Goal: Task Accomplishment & Management: Manage account settings

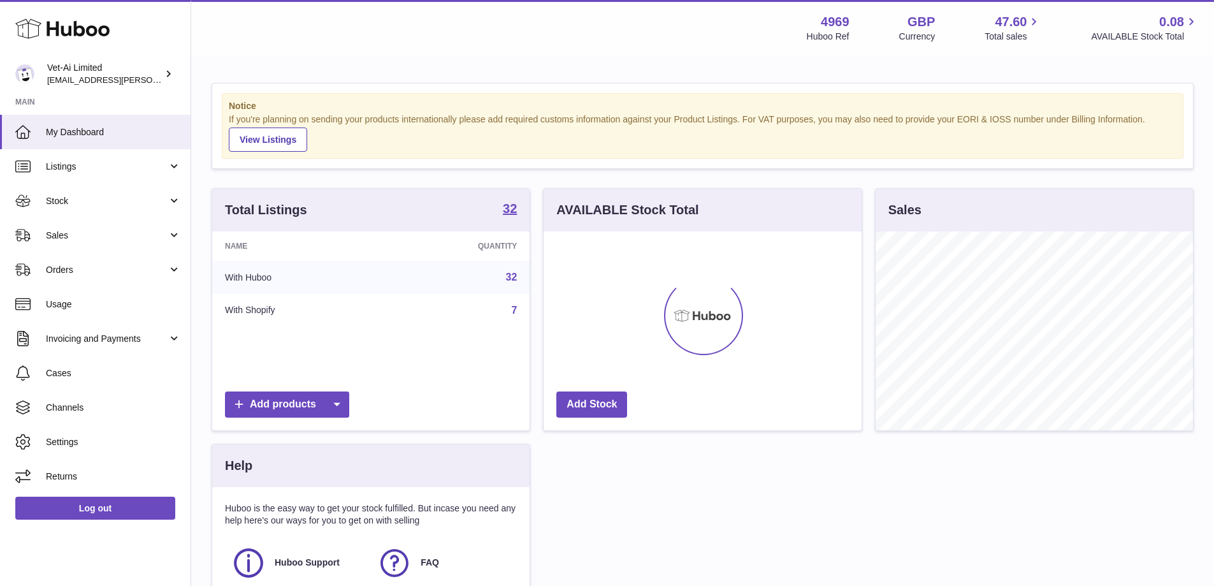
scroll to position [199, 318]
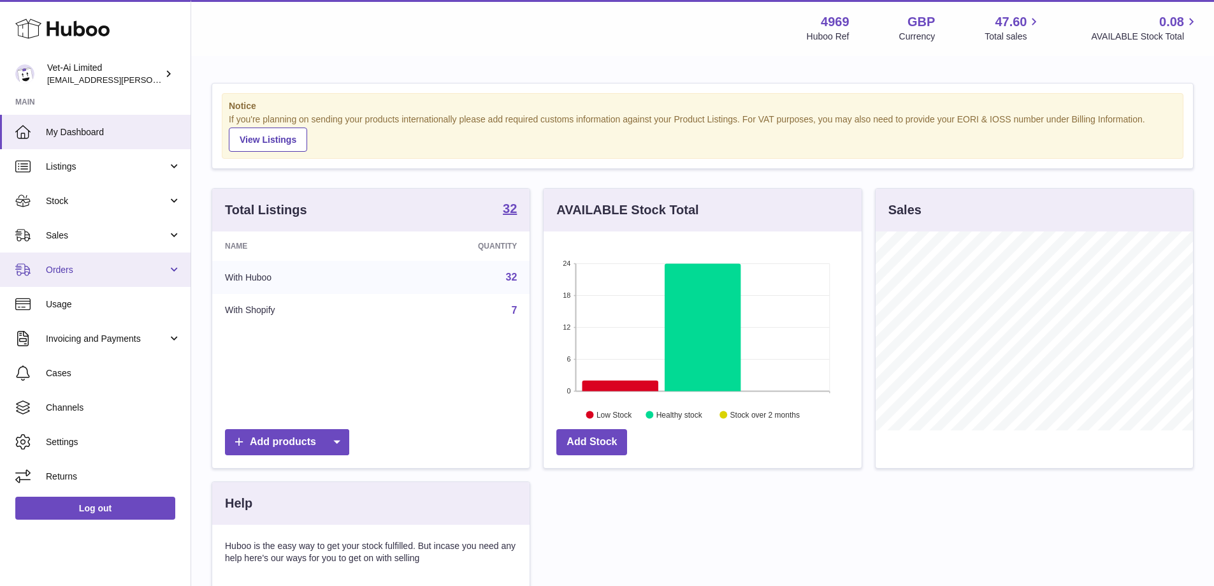
click at [90, 275] on span "Orders" at bounding box center [107, 270] width 122 height 12
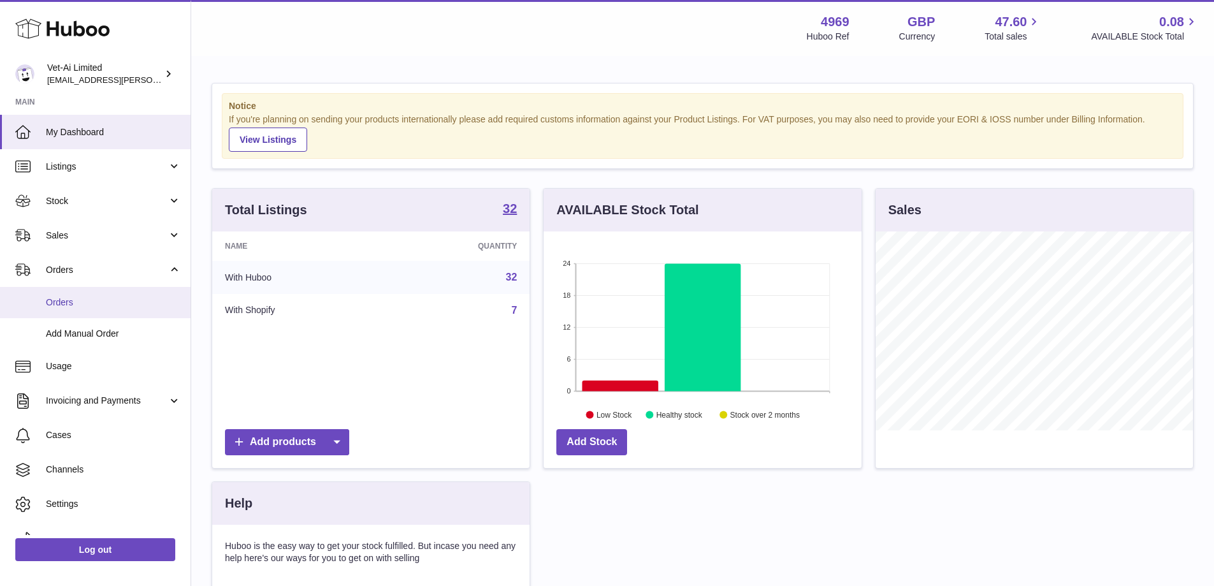
click at [87, 299] on span "Orders" at bounding box center [113, 302] width 135 height 12
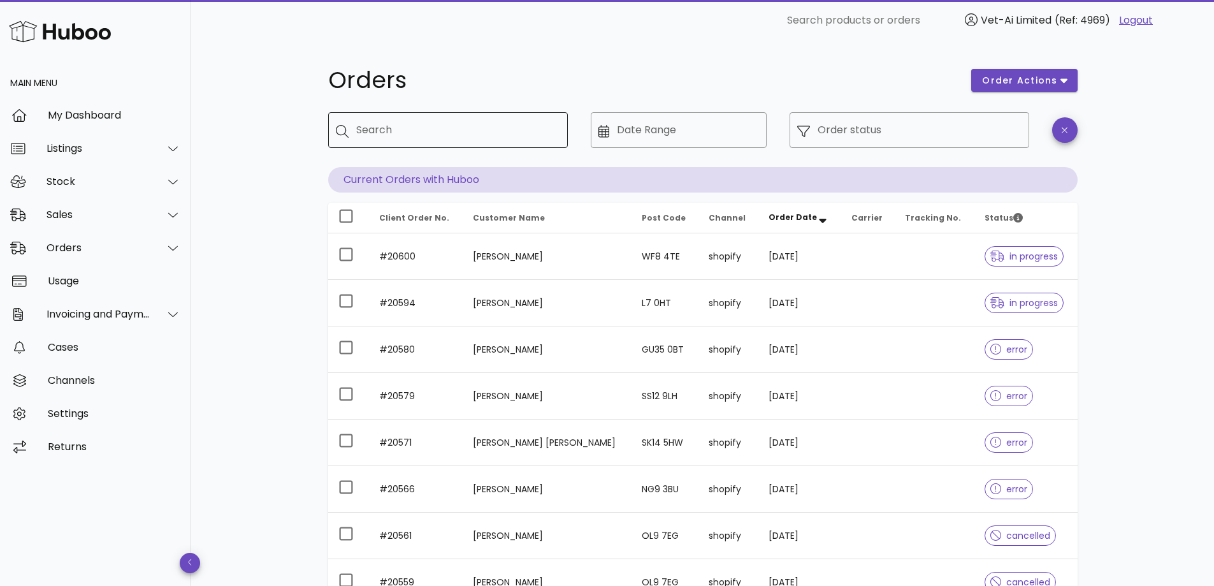
click at [470, 132] on input "Search" at bounding box center [456, 130] width 201 height 20
paste input "*****"
type input "*****"
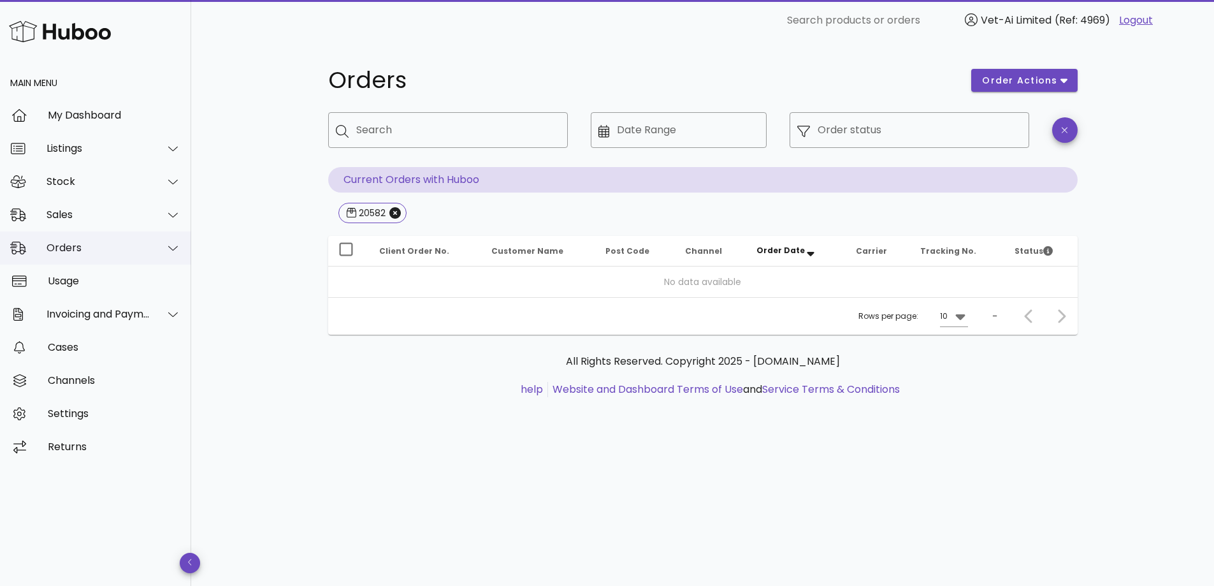
click at [94, 244] on div "Orders" at bounding box center [99, 248] width 104 height 12
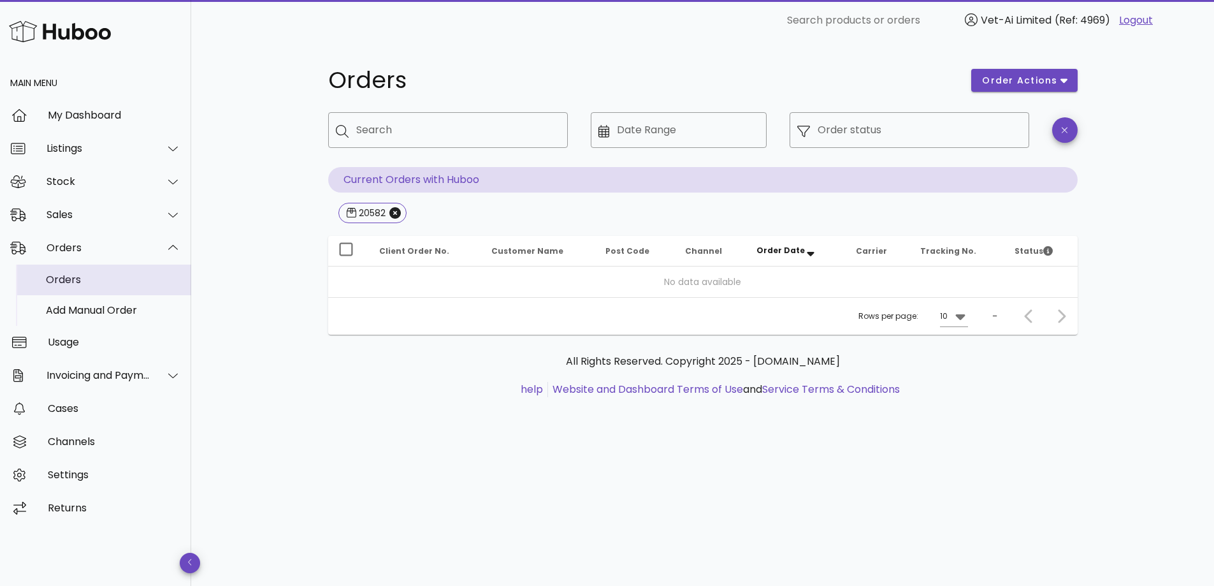
click at [96, 277] on div "Orders" at bounding box center [113, 279] width 135 height 12
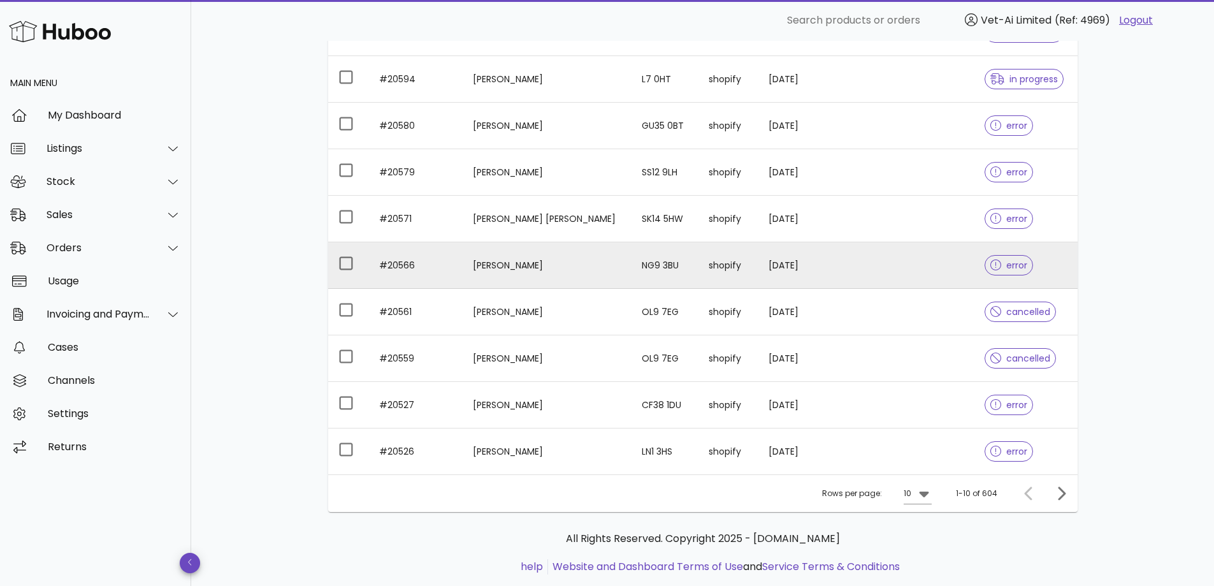
scroll to position [189, 0]
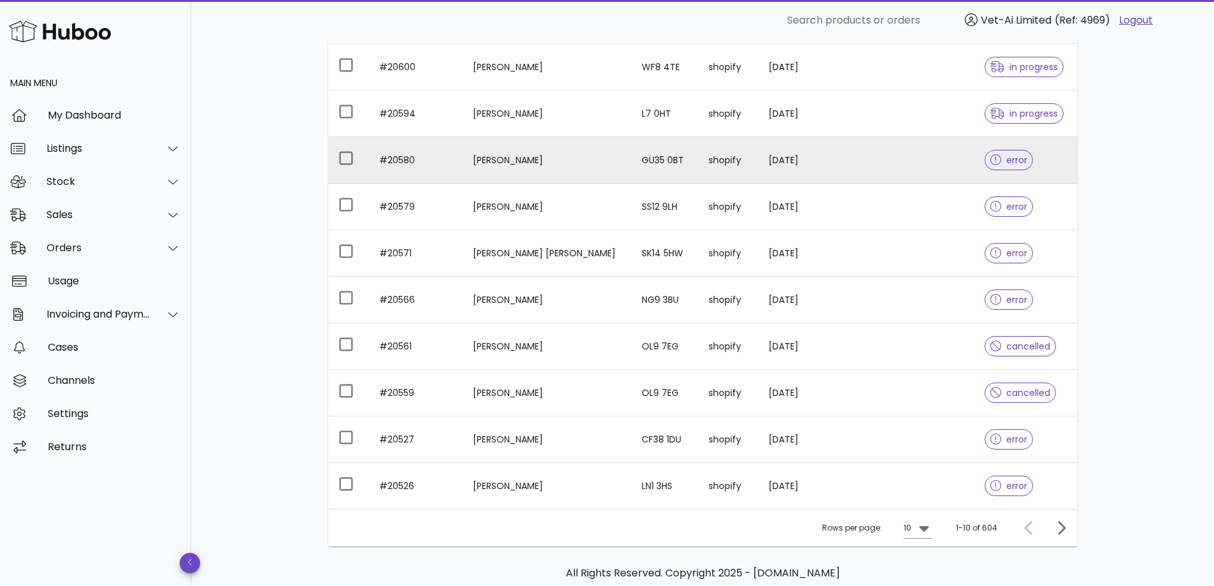
click at [459, 176] on td "#20580" at bounding box center [416, 160] width 94 height 47
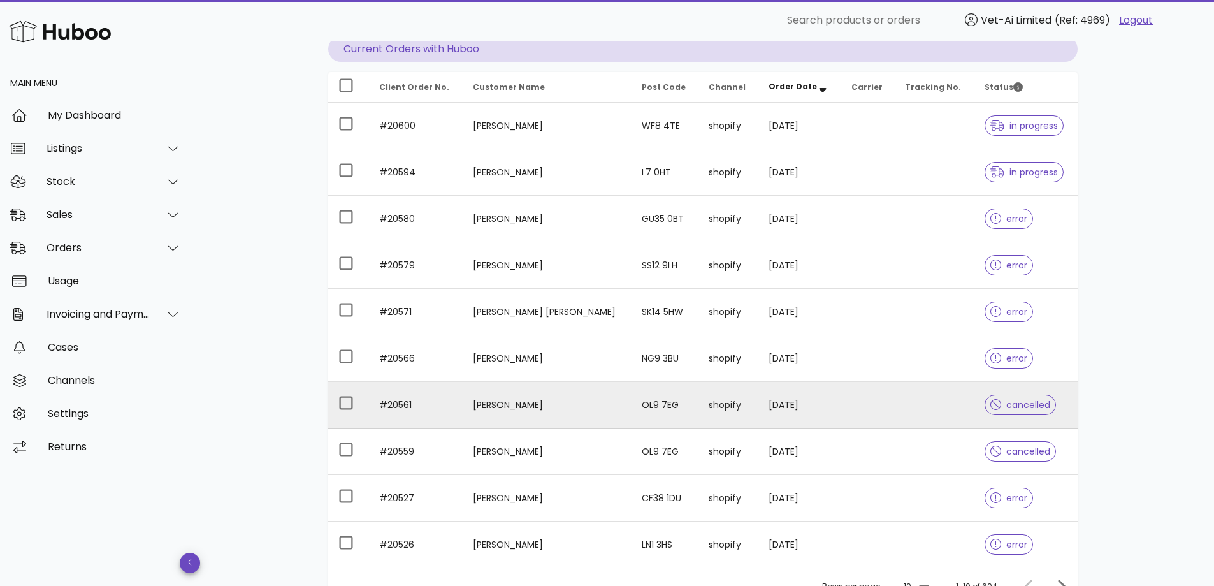
scroll to position [253, 0]
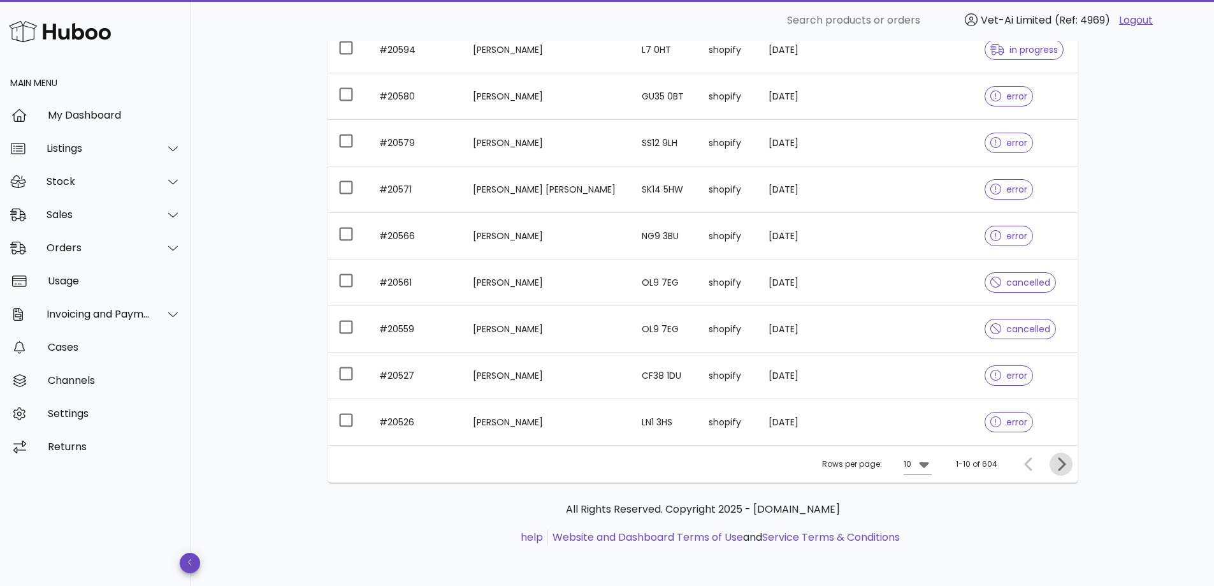
click at [1055, 466] on icon "Next page" at bounding box center [1060, 463] width 15 height 15
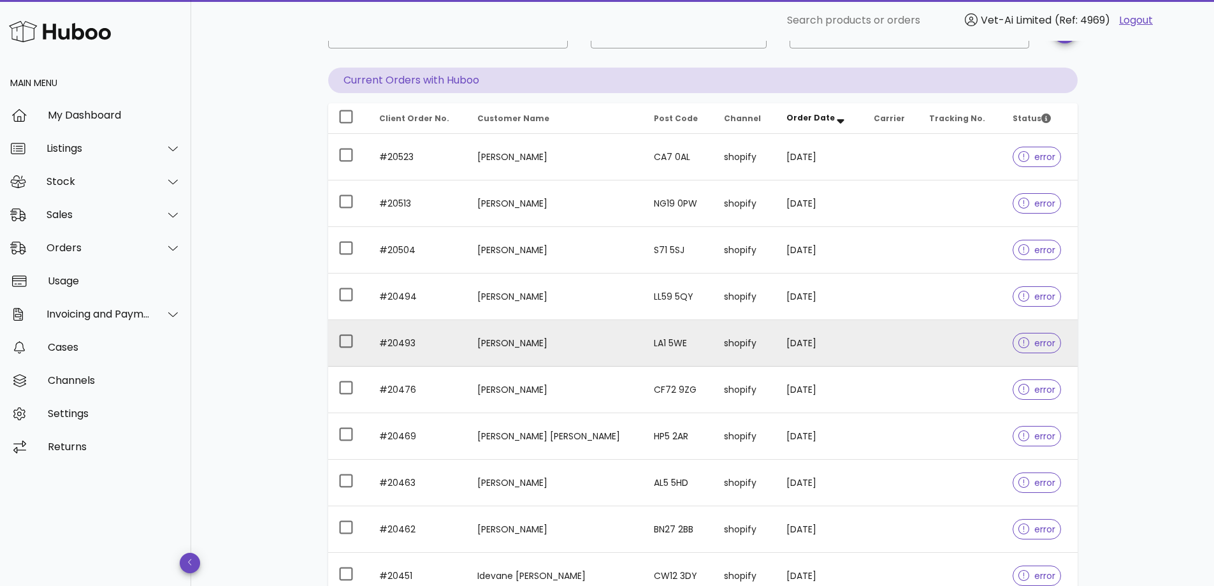
scroll to position [62, 0]
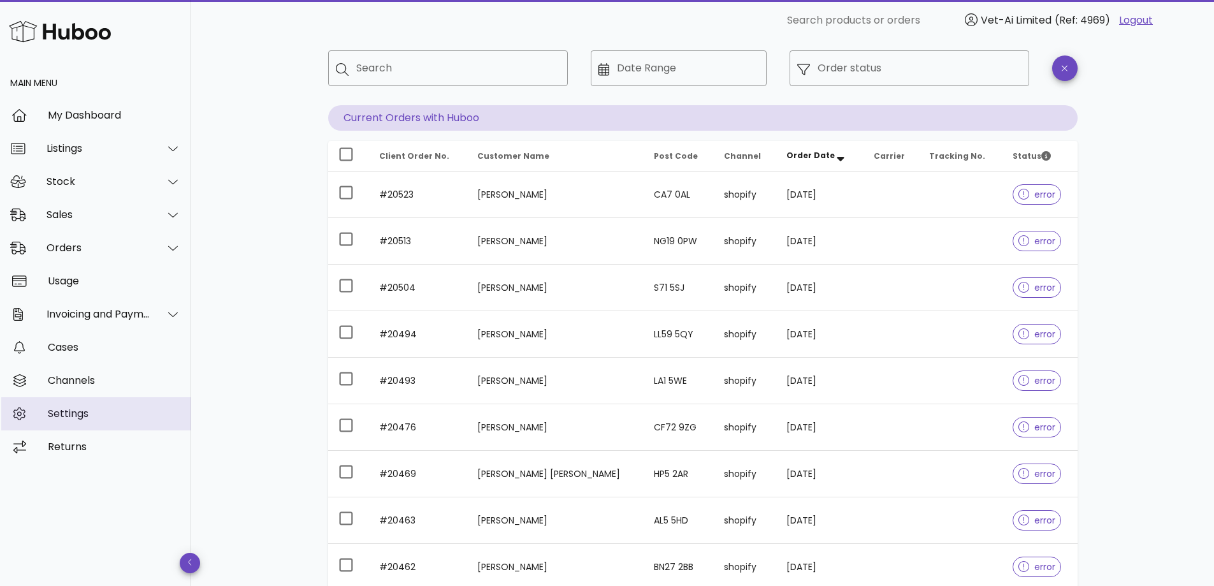
click at [57, 409] on div "Settings" at bounding box center [114, 413] width 133 height 12
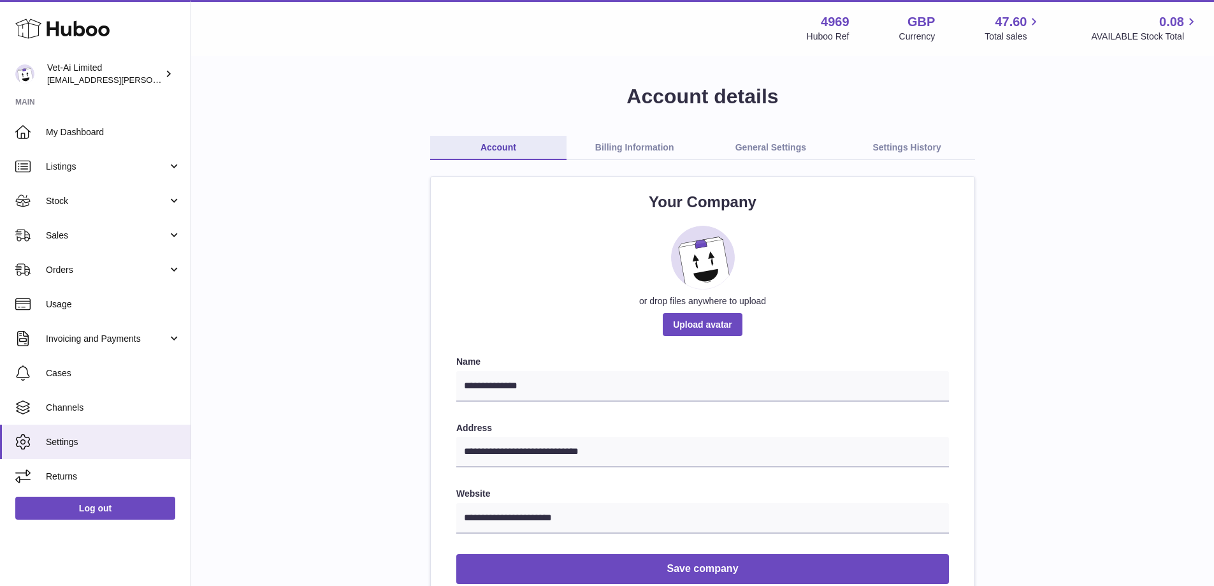
click at [635, 136] on link "Billing Information" at bounding box center [634, 148] width 136 height 24
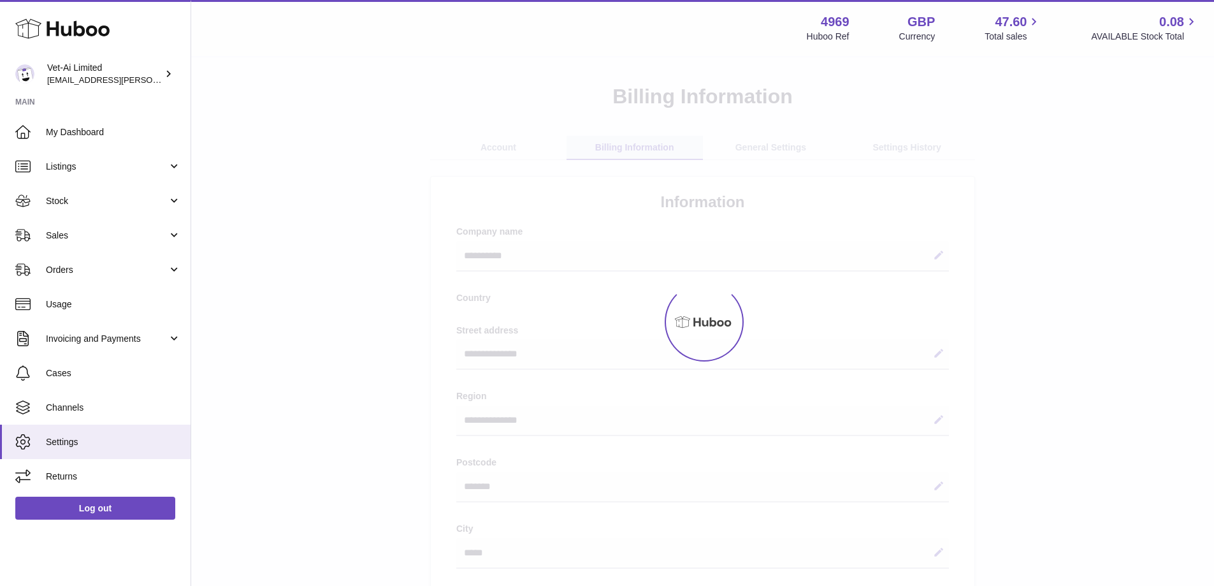
select select "**"
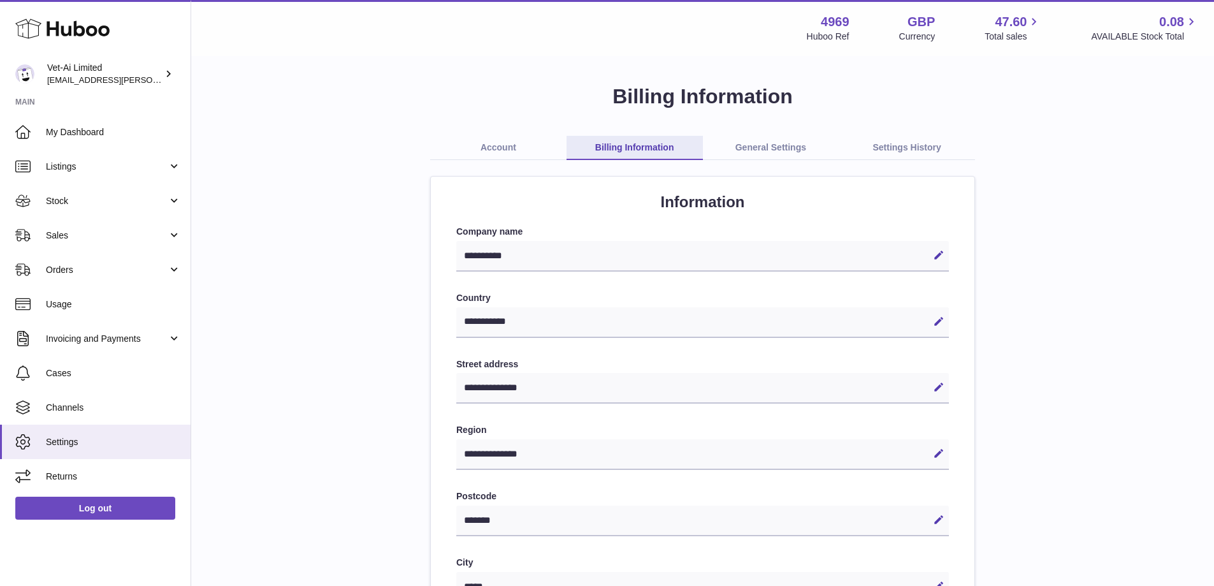
click at [725, 146] on link "General Settings" at bounding box center [771, 148] width 136 height 24
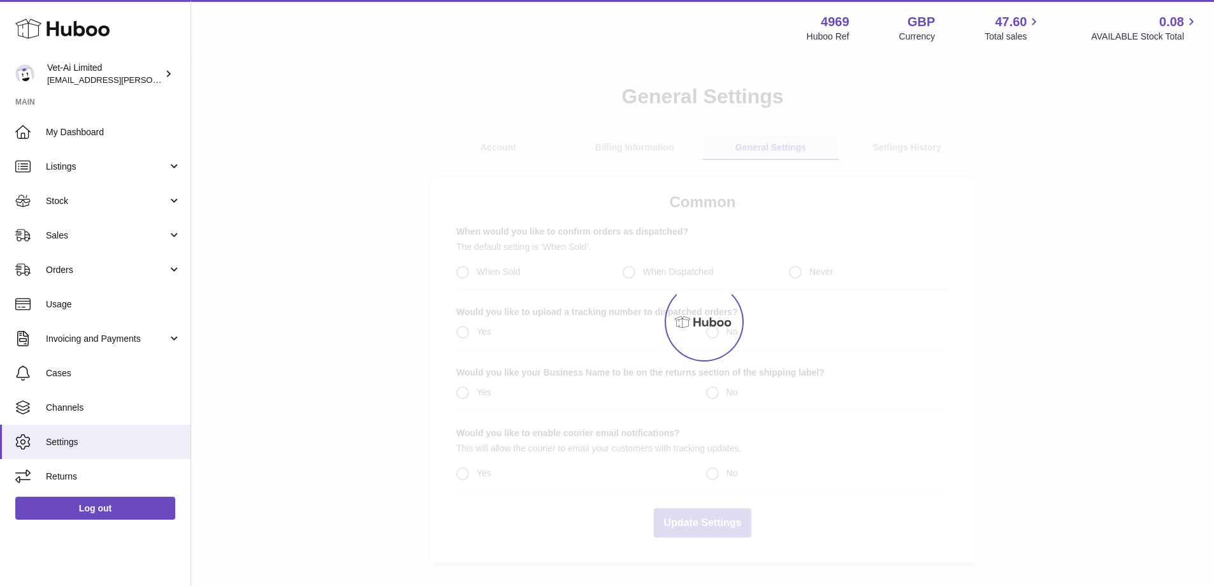
click at [744, 147] on div at bounding box center [702, 321] width 1023 height 528
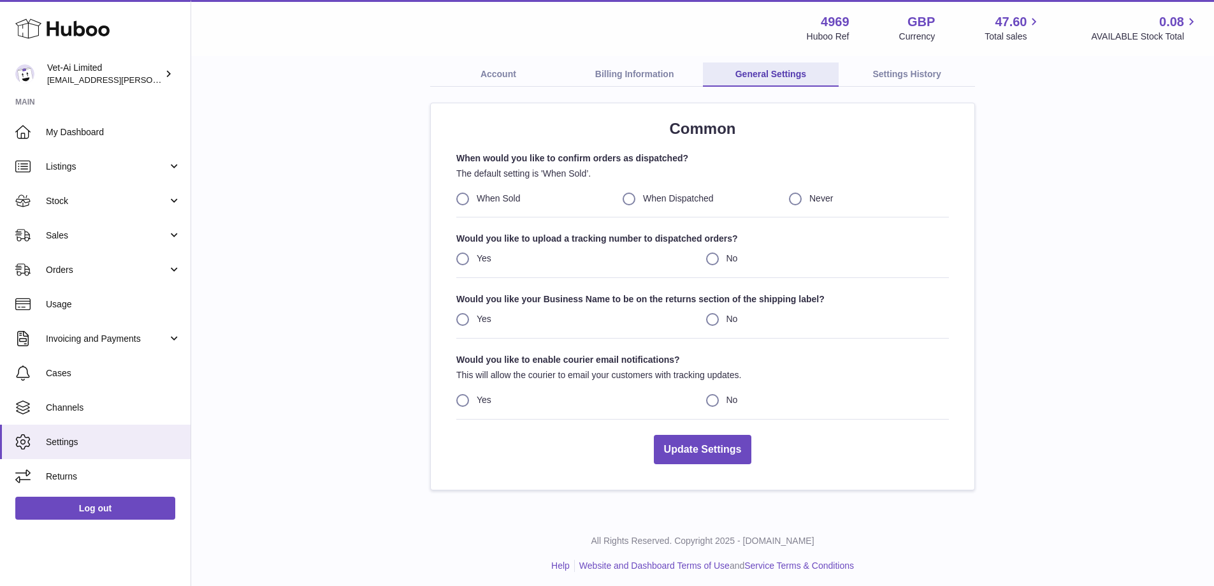
scroll to position [78, 0]
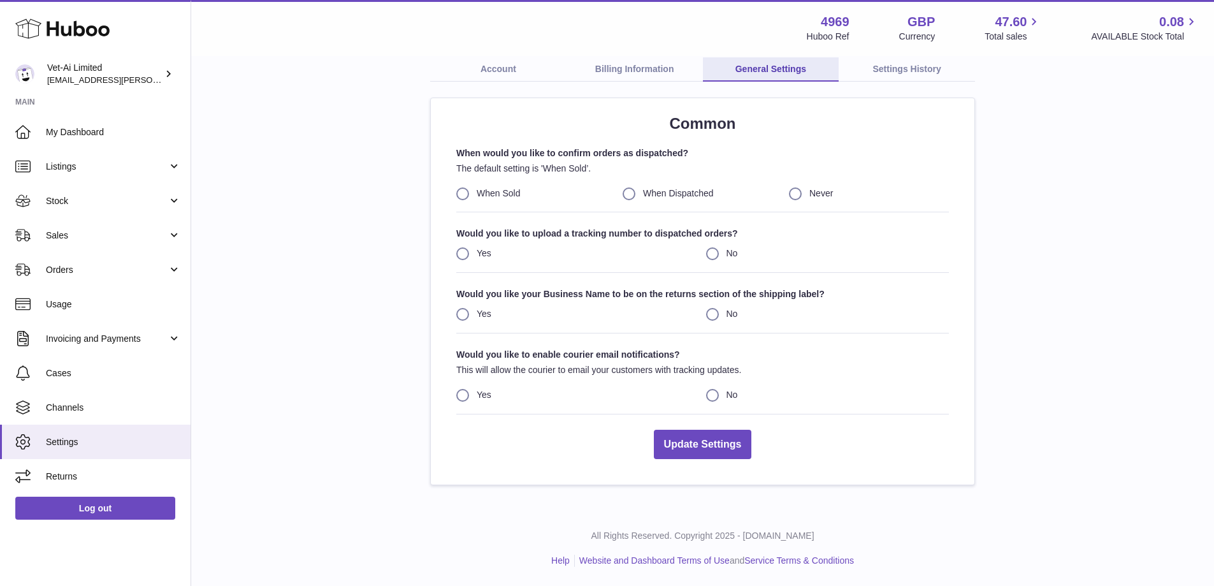
drag, startPoint x: 357, startPoint y: 166, endPoint x: 289, endPoint y: 133, distance: 76.1
click at [289, 133] on div "General Settings Account Billing Information General Settings Settings History …" at bounding box center [703, 244] width 982 height 480
click at [80, 281] on link "Orders" at bounding box center [95, 269] width 191 height 34
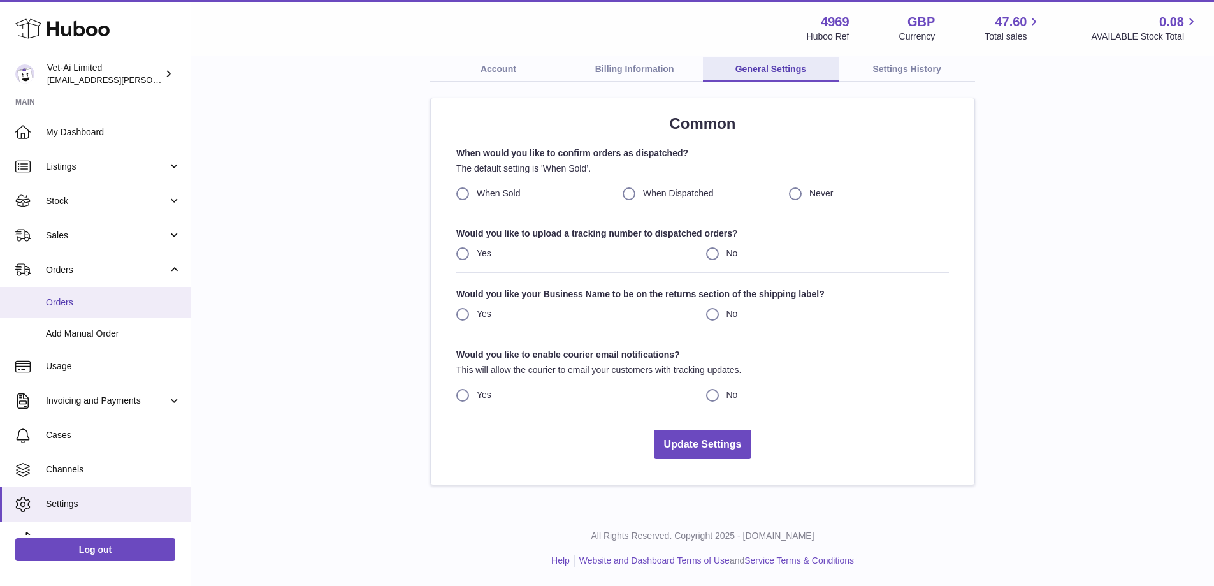
click at [82, 299] on span "Orders" at bounding box center [113, 302] width 135 height 12
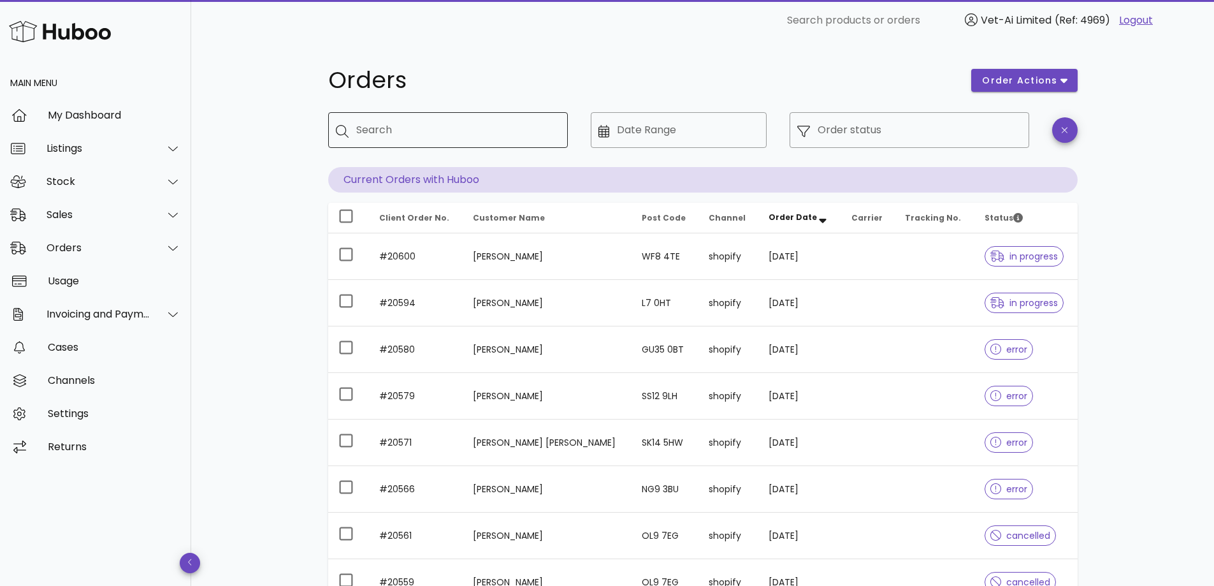
click at [451, 137] on input "Search" at bounding box center [456, 130] width 201 height 20
type input "*********"
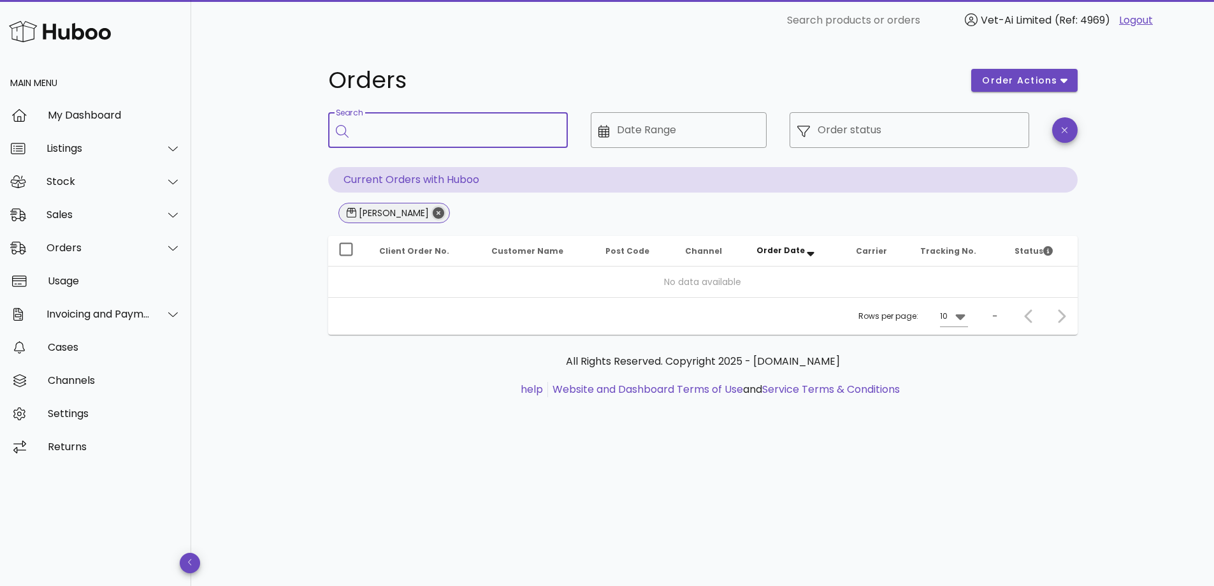
click at [433, 213] on icon "Close" at bounding box center [438, 212] width 11 height 11
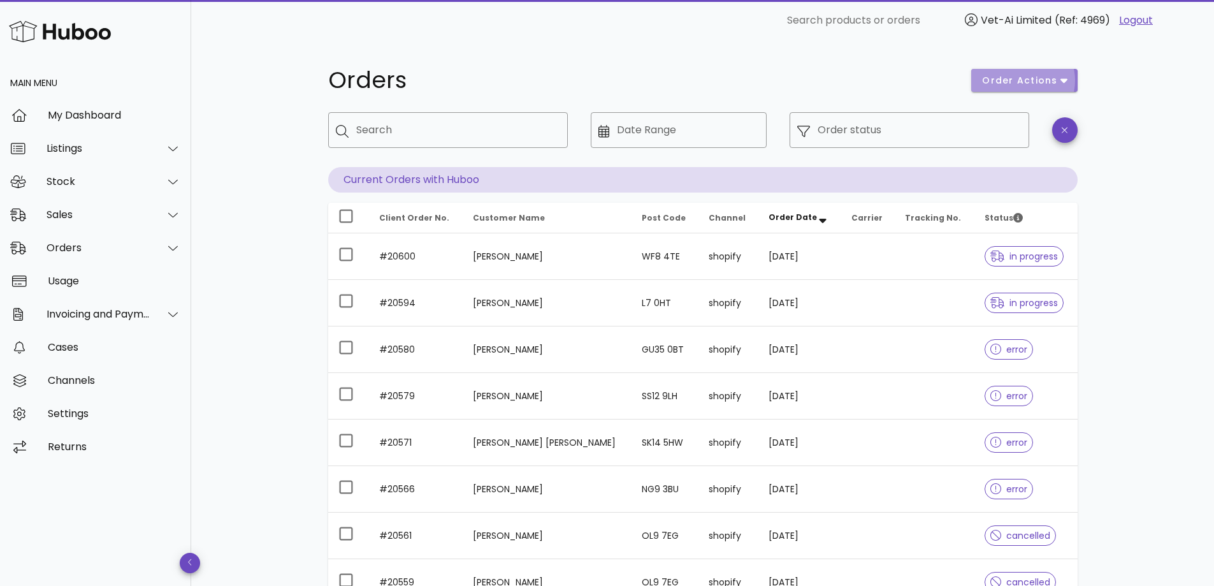
click at [1041, 74] on span "order actions" at bounding box center [1019, 80] width 76 height 13
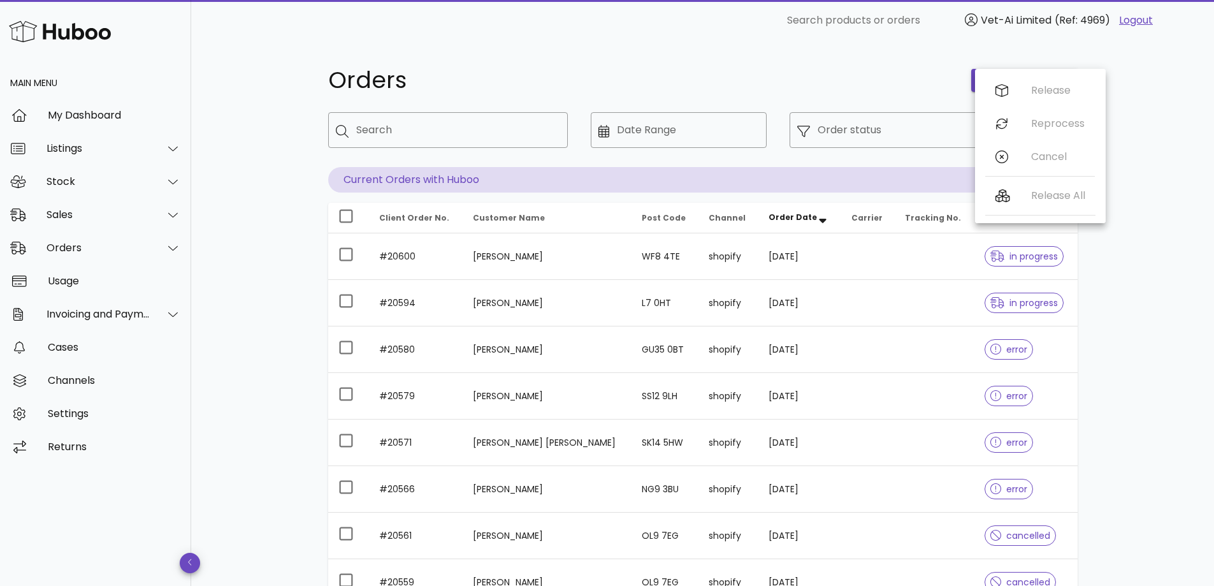
click at [1060, 125] on div "Release Reprocess Cancel" at bounding box center [1040, 126] width 110 height 105
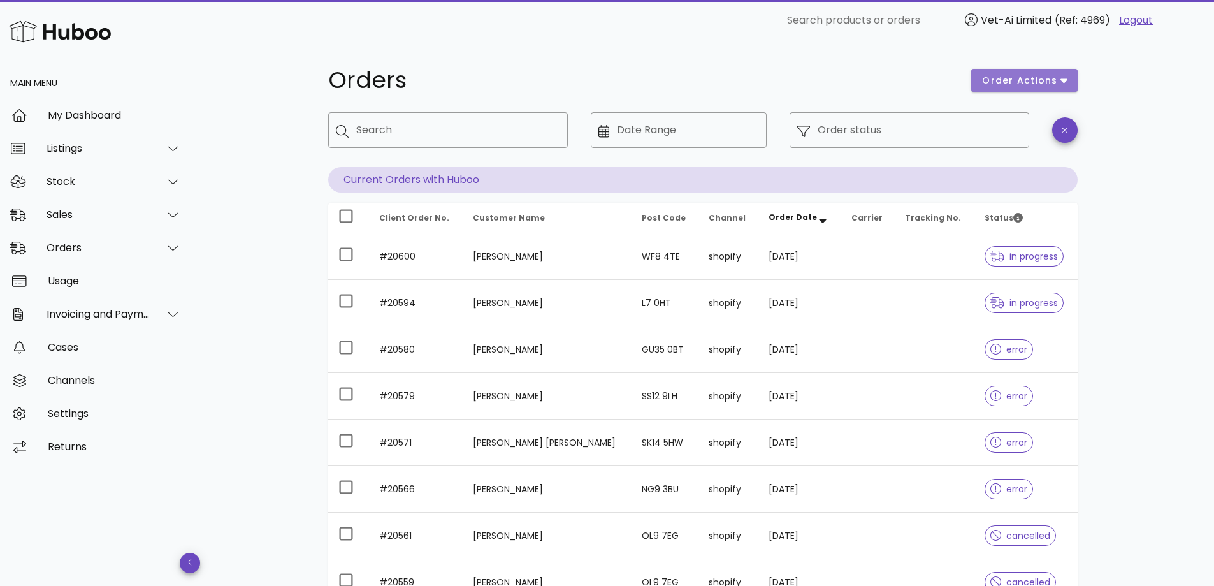
click at [1051, 85] on span "order actions" at bounding box center [1019, 80] width 76 height 13
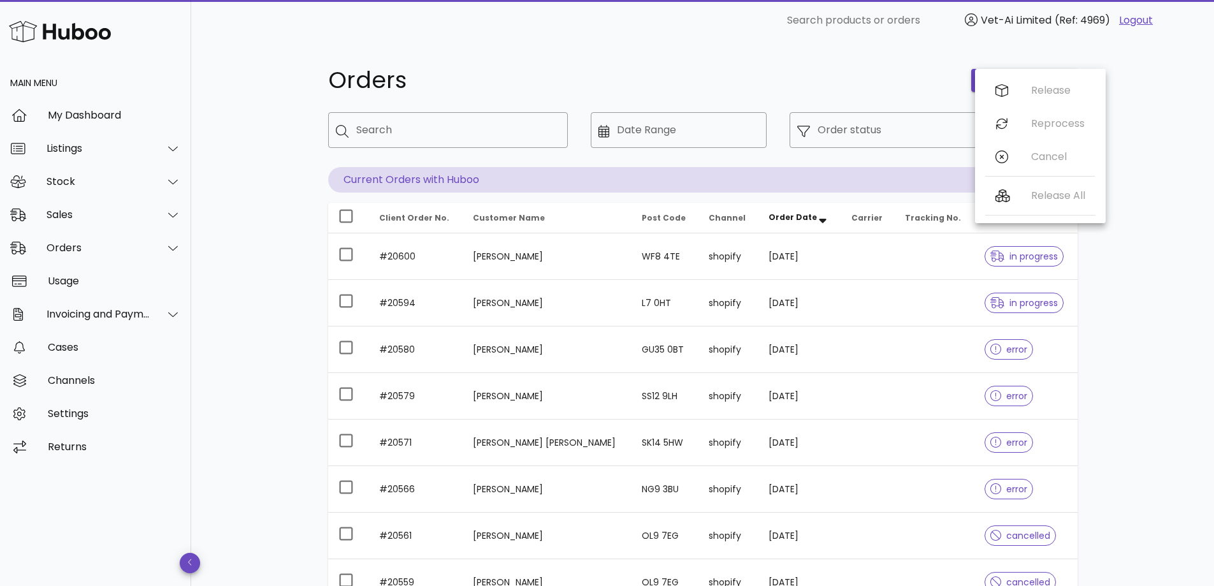
click at [1174, 101] on div "Orders order actions ​ Search ​ Date Range ​ Order status Current Orders with H…" at bounding box center [702, 440] width 1023 height 798
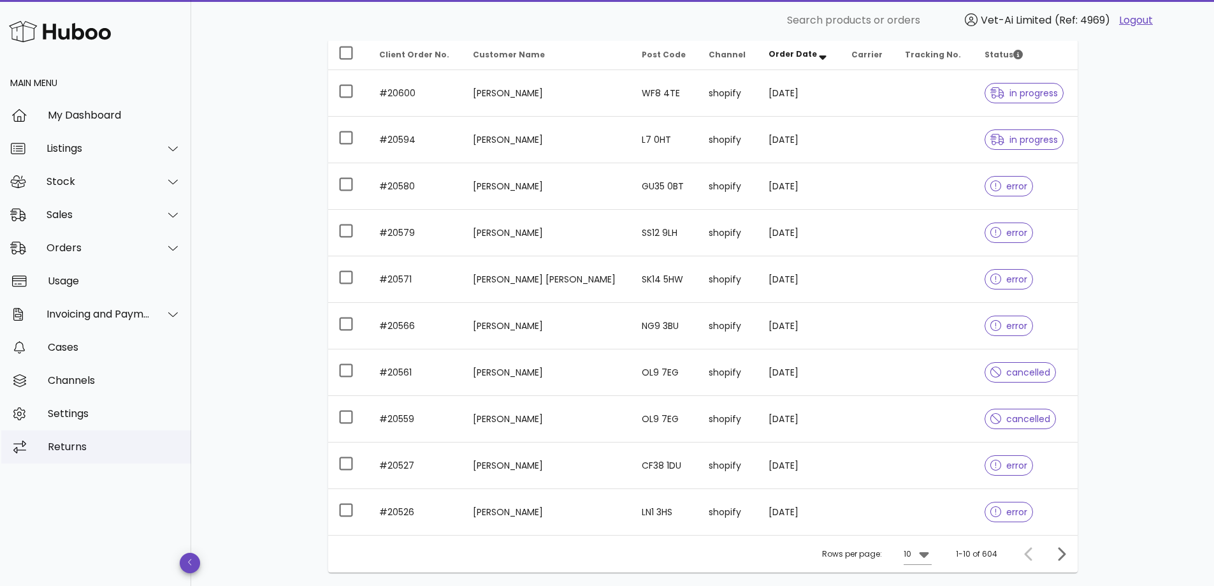
scroll to position [191, 0]
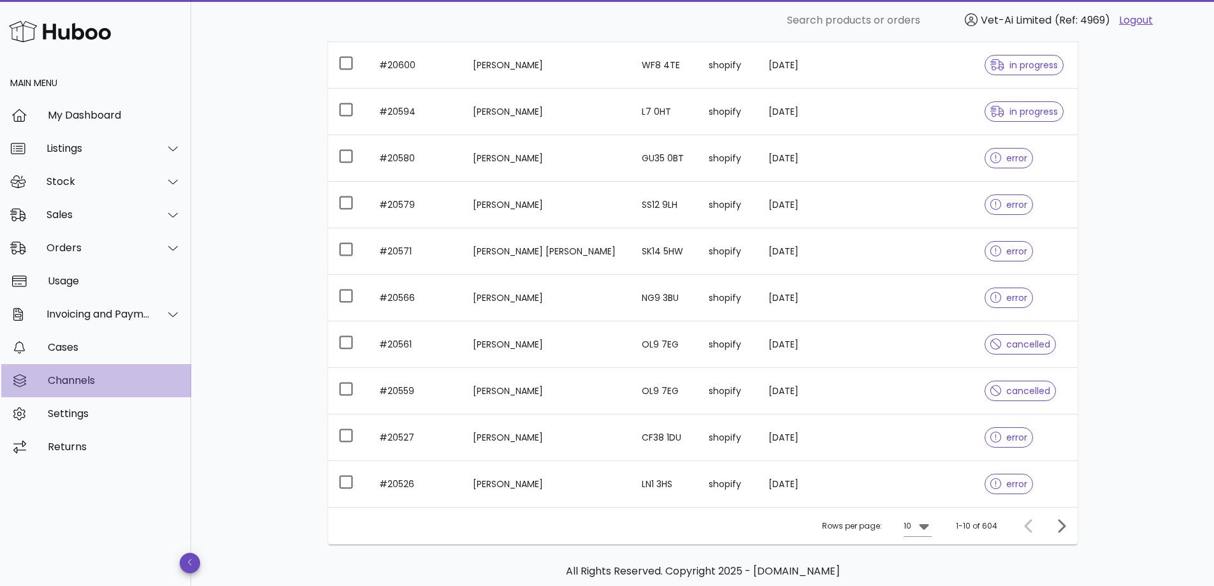
click at [76, 383] on div "Channels" at bounding box center [114, 380] width 133 height 12
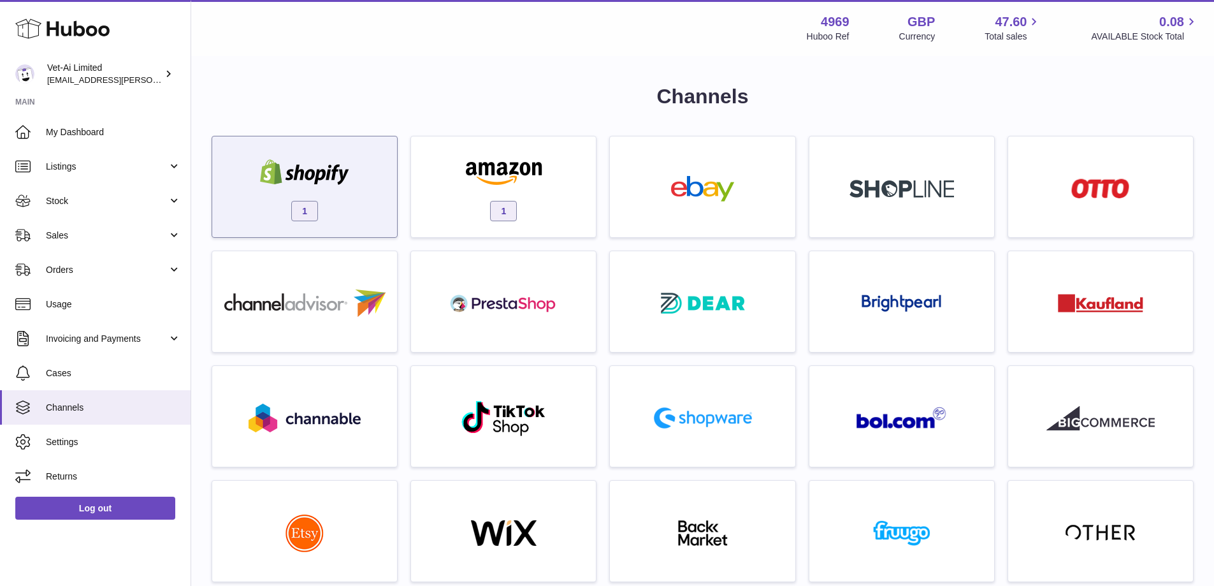
click at [336, 184] on img at bounding box center [304, 171] width 108 height 25
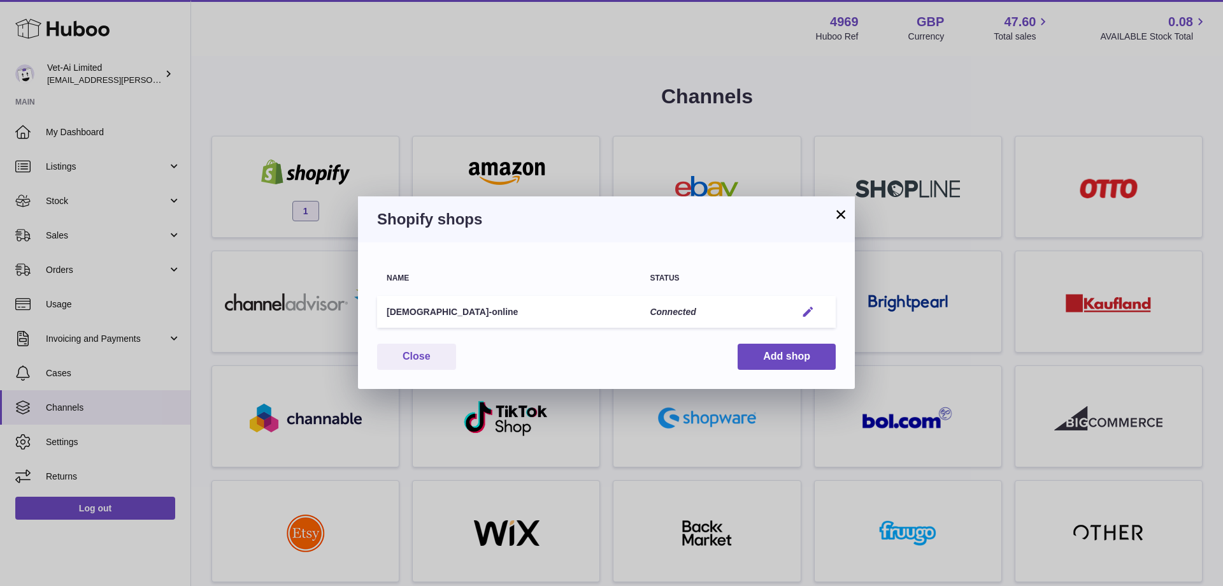
click at [814, 316] on em "button" at bounding box center [808, 311] width 13 height 13
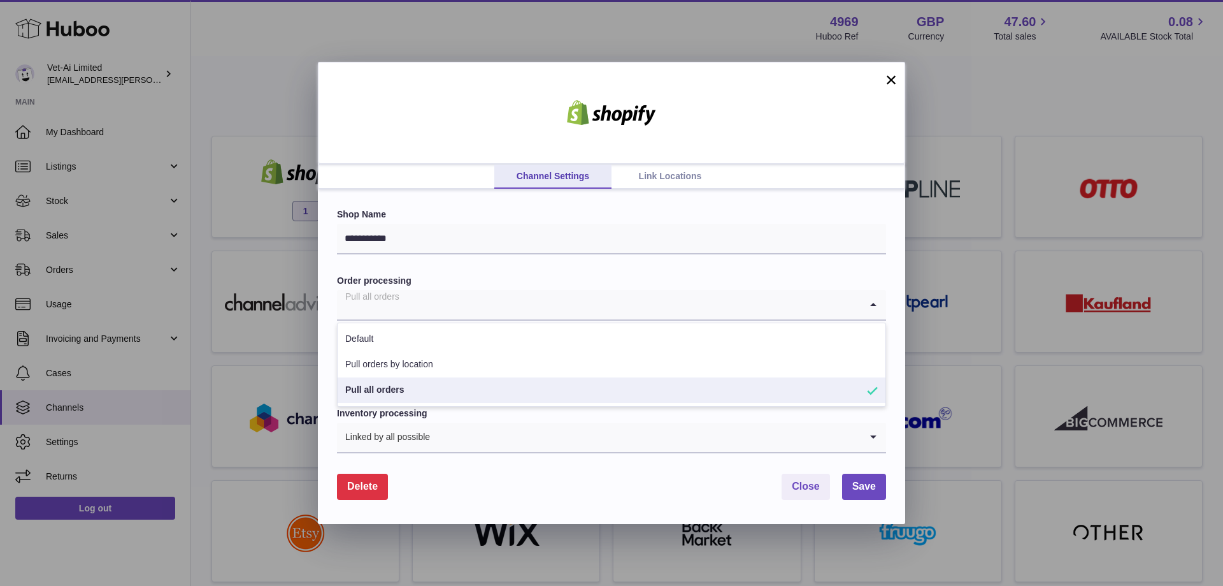
click at [674, 308] on input "Search for option" at bounding box center [599, 304] width 524 height 29
click at [675, 308] on input "Search for option" at bounding box center [599, 304] width 524 height 29
click at [675, 169] on link "Link Locations" at bounding box center [670, 176] width 117 height 24
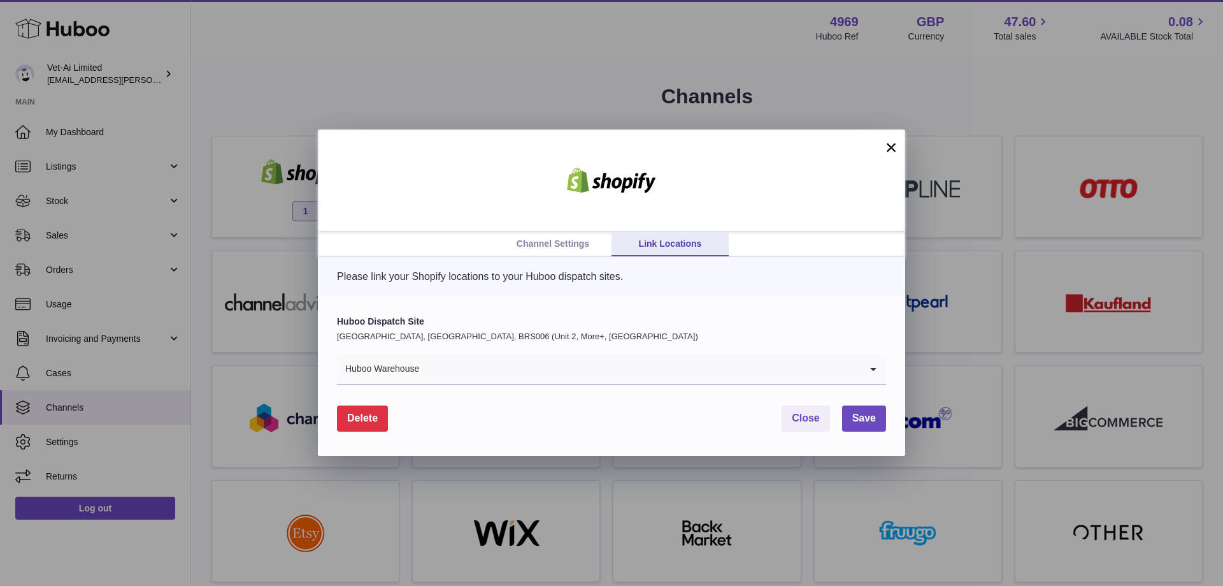
click at [567, 243] on link "Channel Settings" at bounding box center [552, 244] width 117 height 24
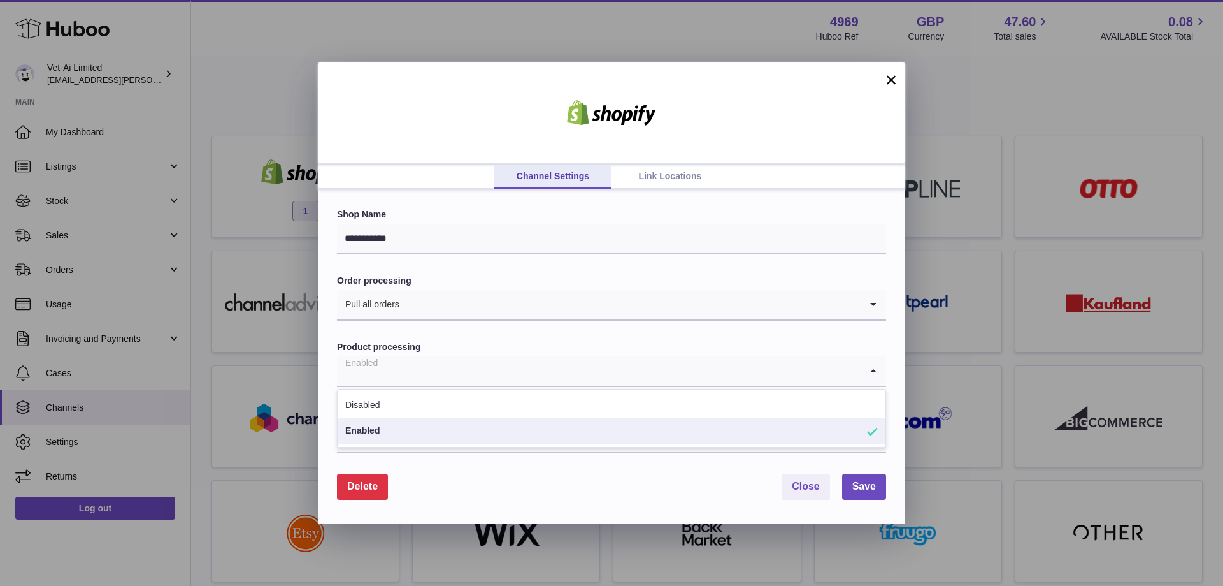
click at [579, 375] on input "Search for option" at bounding box center [599, 370] width 524 height 29
click at [801, 340] on form "**********" at bounding box center [611, 353] width 549 height 291
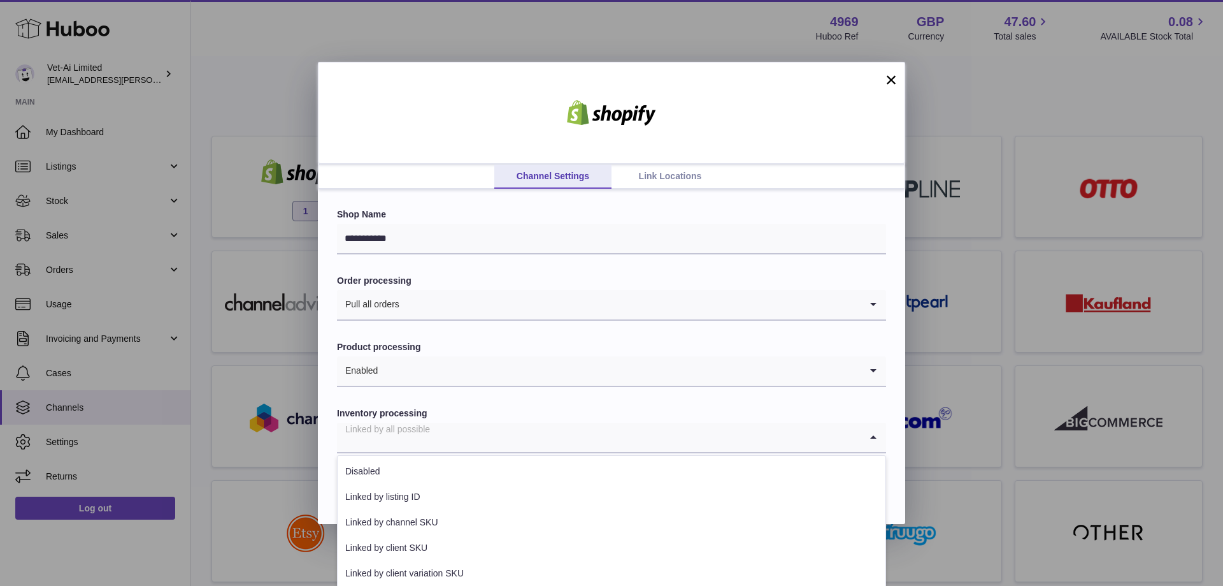
click at [609, 433] on input "Search for option" at bounding box center [599, 436] width 524 height 29
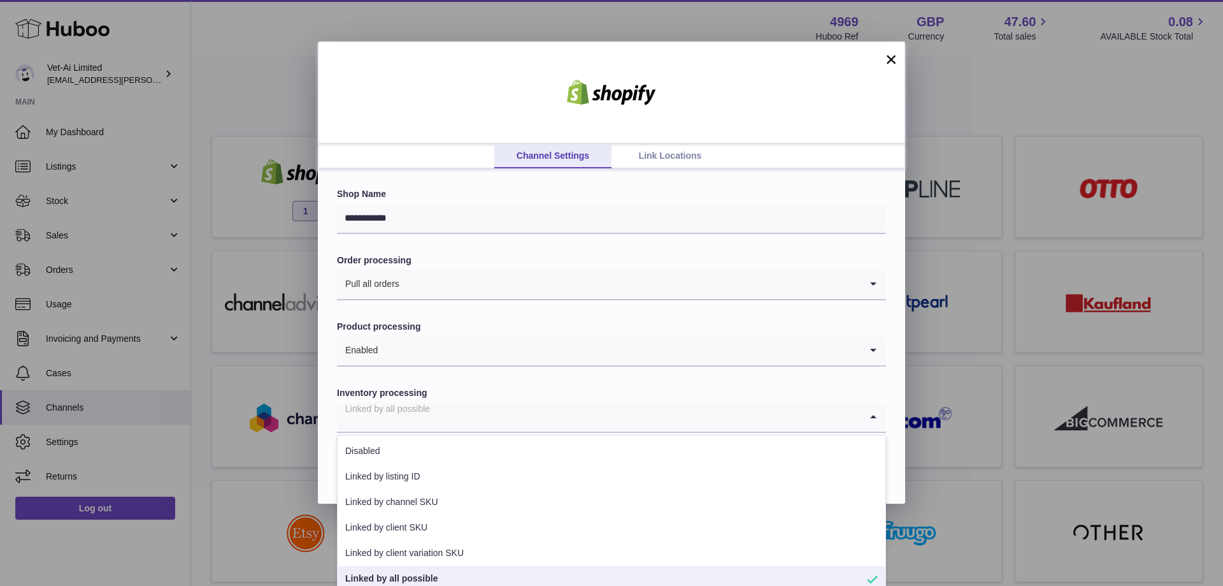
scroll to position [30, 0]
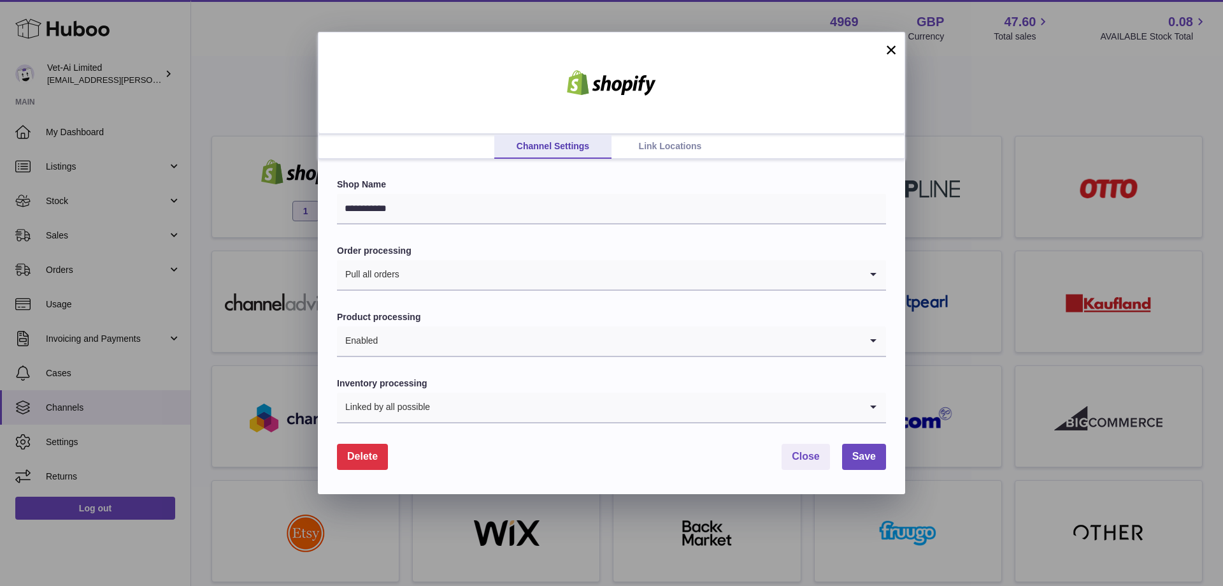
click at [656, 391] on div "Inventory processing Linked by all possible Loading... Disabled Linked by listi…" at bounding box center [611, 400] width 549 height 46
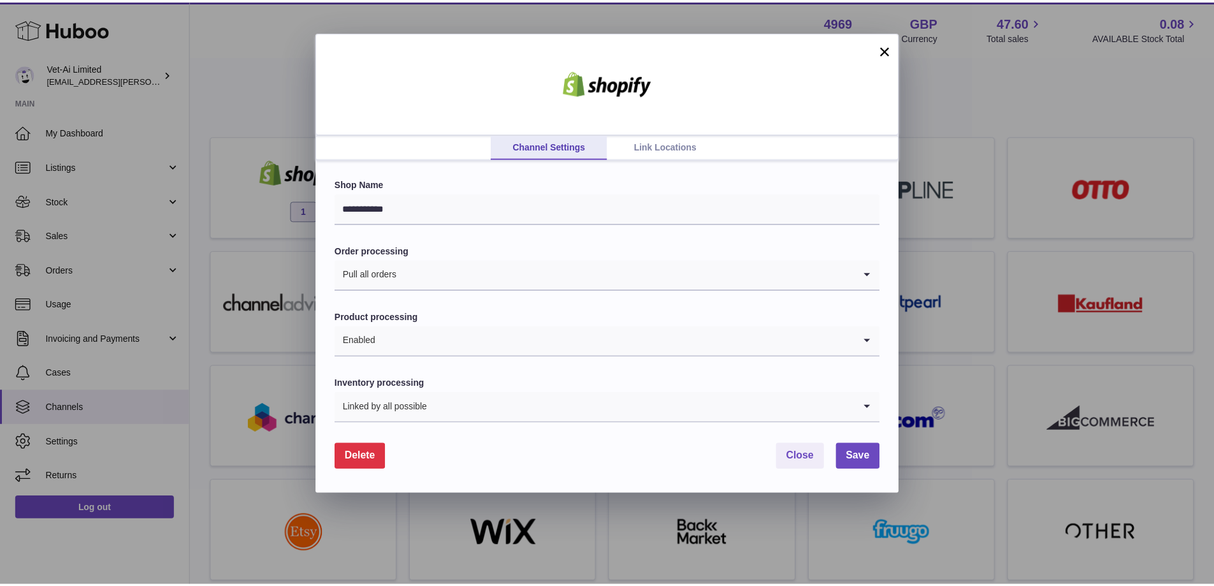
scroll to position [0, 0]
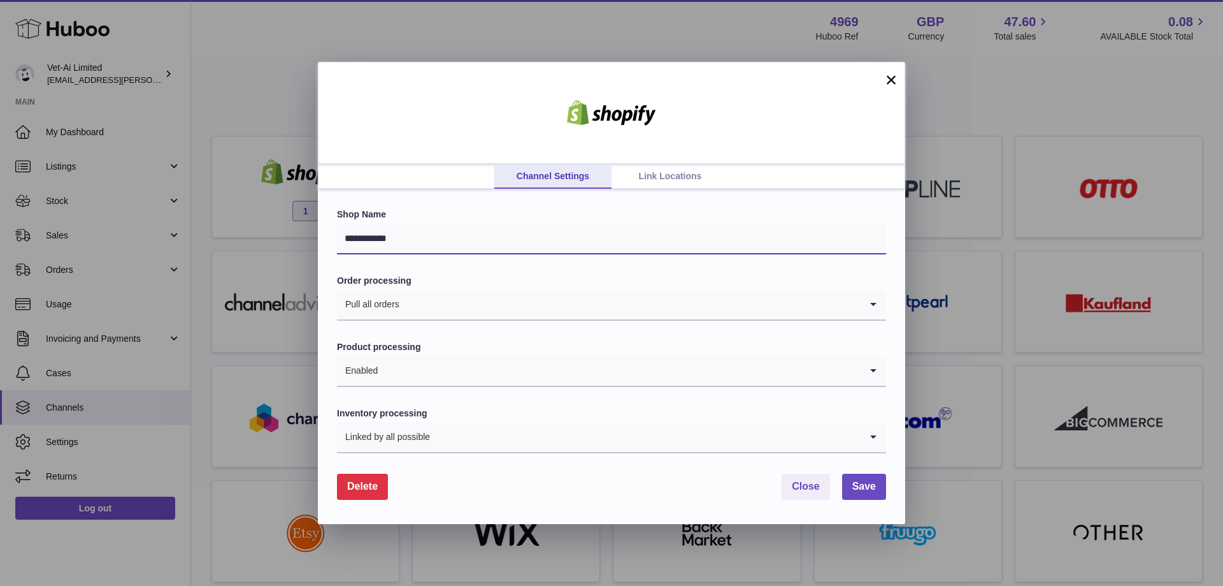
click at [758, 231] on input "**********" at bounding box center [611, 239] width 549 height 31
click at [836, 236] on input "**********" at bounding box center [611, 239] width 549 height 31
click at [832, 213] on label "Shop Name" at bounding box center [611, 214] width 549 height 12
click at [881, 85] on div at bounding box center [612, 113] width 588 height 102
click at [890, 82] on button "×" at bounding box center [891, 79] width 15 height 15
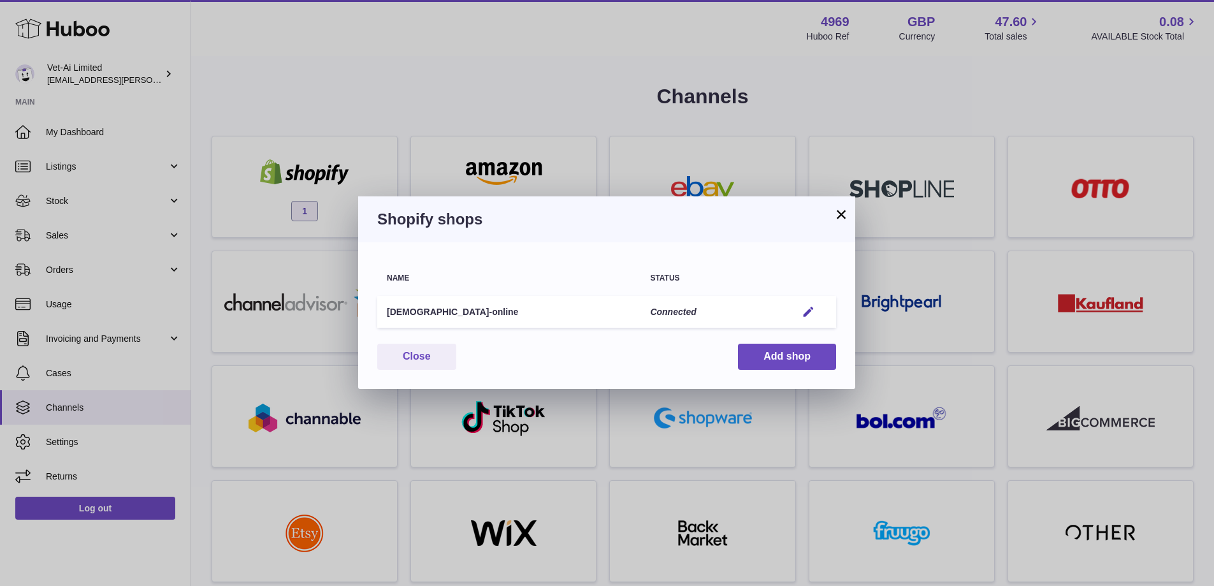
click at [842, 212] on button "×" at bounding box center [840, 213] width 15 height 15
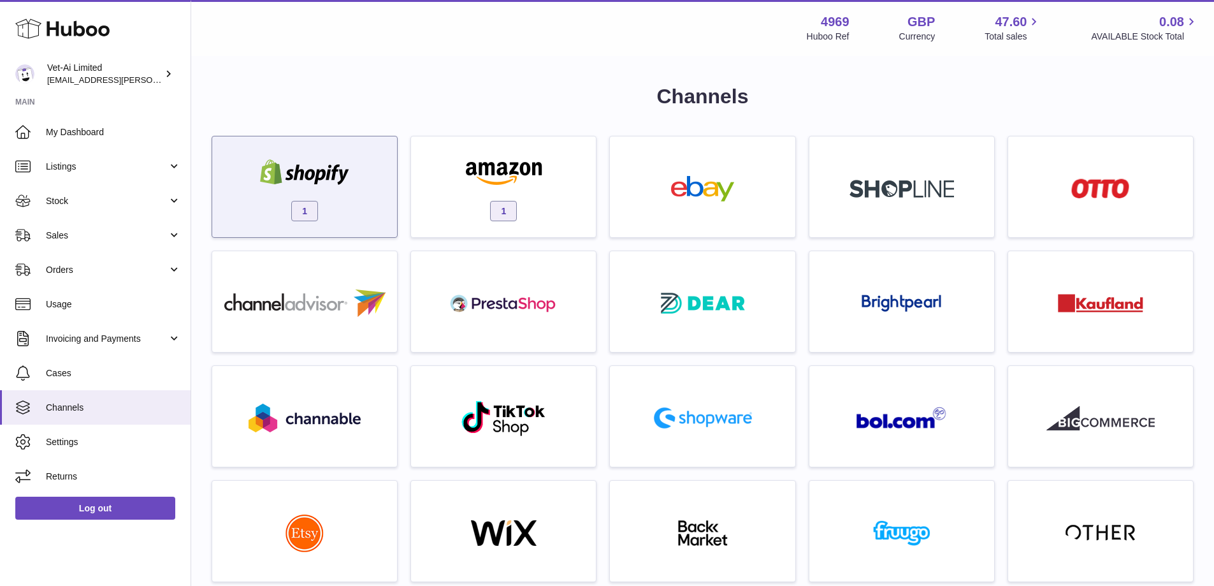
click at [334, 201] on div "1" at bounding box center [305, 190] width 172 height 82
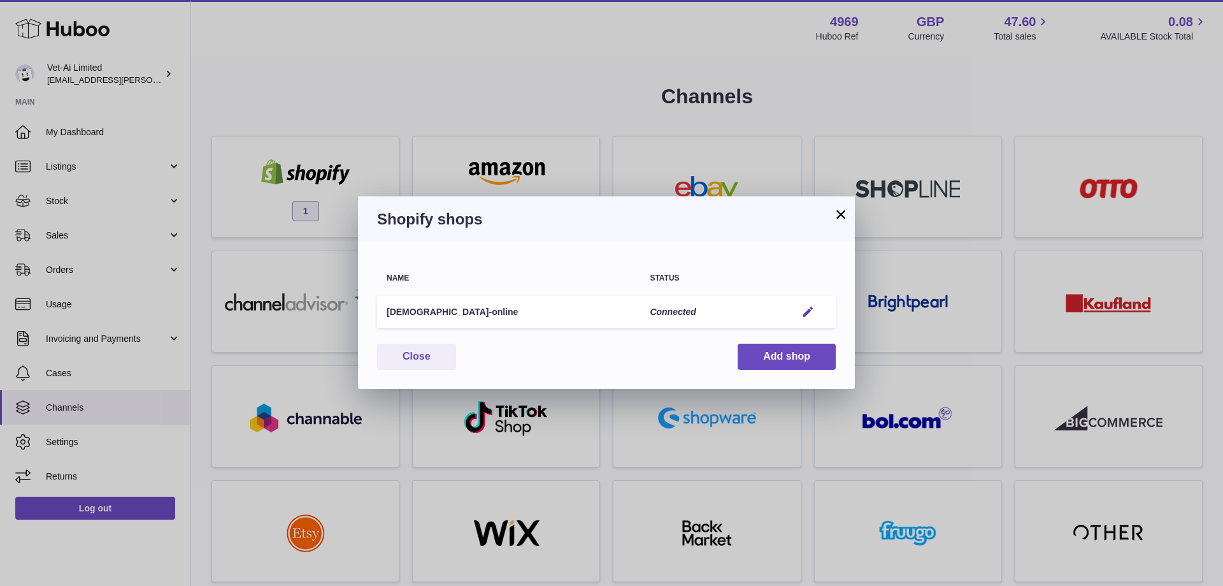
click at [833, 210] on button "×" at bounding box center [840, 213] width 15 height 15
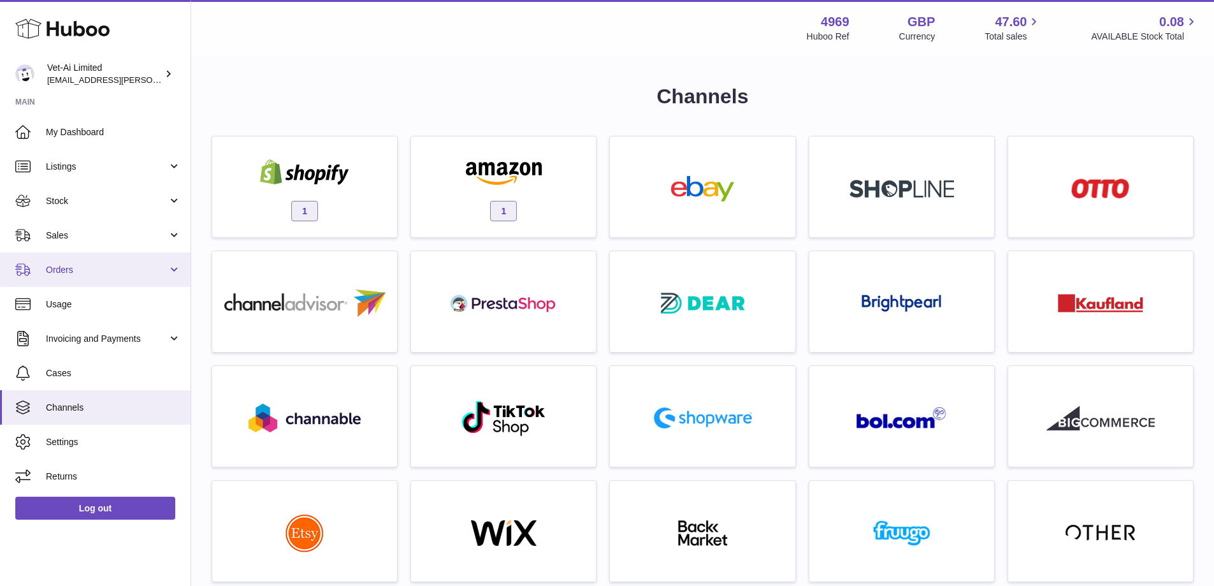
click at [94, 266] on span "Orders" at bounding box center [107, 270] width 122 height 12
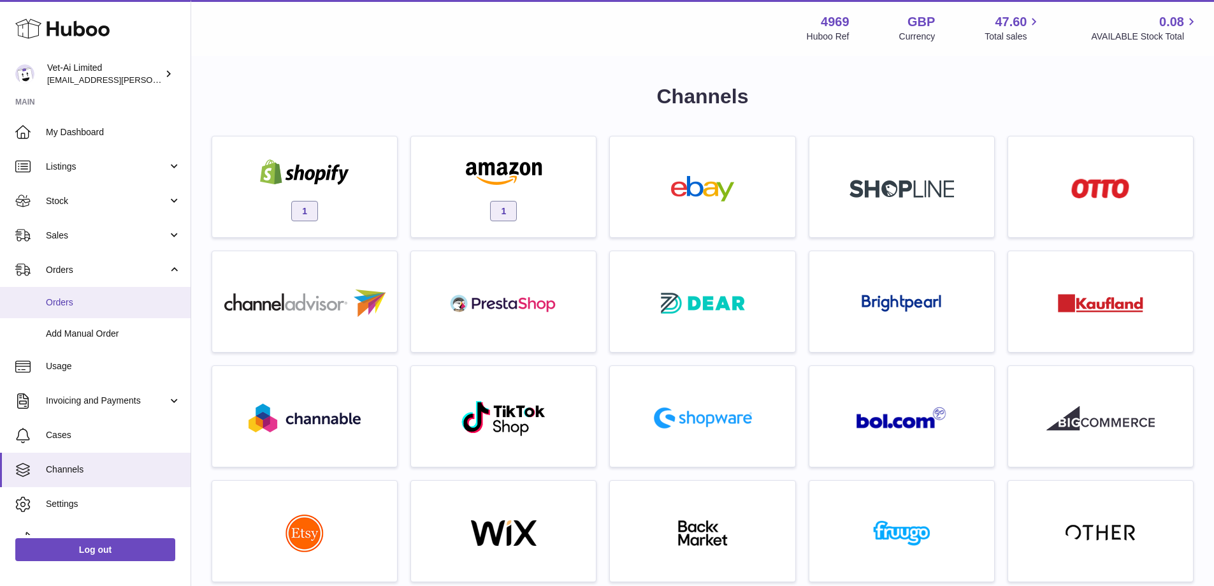
click at [95, 302] on span "Orders" at bounding box center [113, 302] width 135 height 12
